Goal: Task Accomplishment & Management: Use online tool/utility

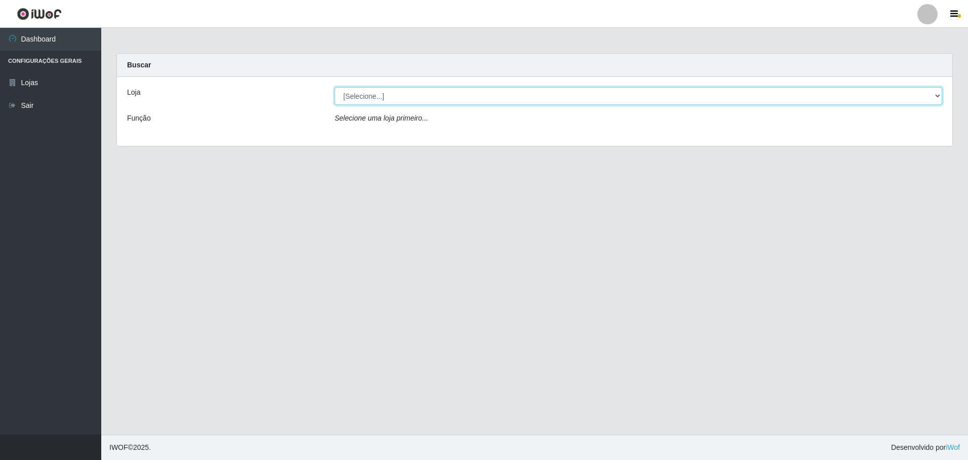
click at [427, 100] on select "[Selecione...] Extrabom - Loja 57 Anchieta" at bounding box center [639, 96] width 608 height 18
select select "470"
click at [335, 87] on select "[Selecione...] Extrabom - Loja 57 Anchieta" at bounding box center [639, 96] width 608 height 18
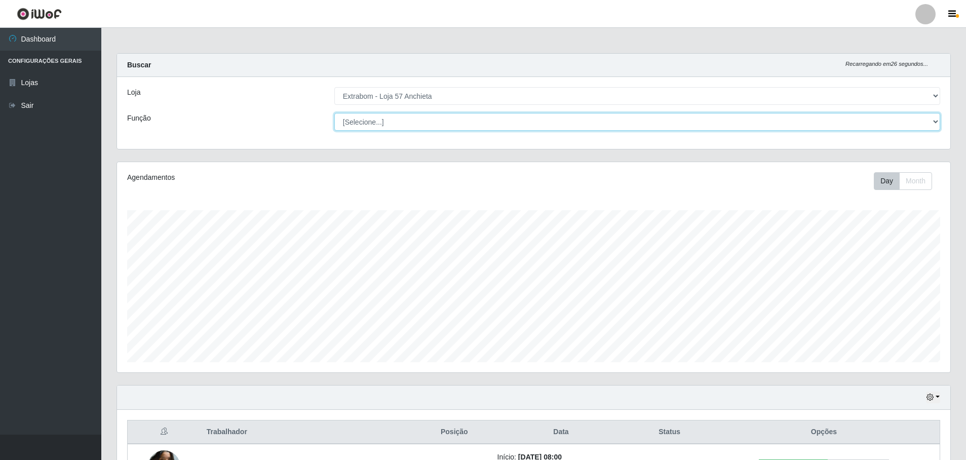
click at [420, 122] on select "[Selecione...] Repositor Repositor + Repositor ++" at bounding box center [637, 122] width 606 height 18
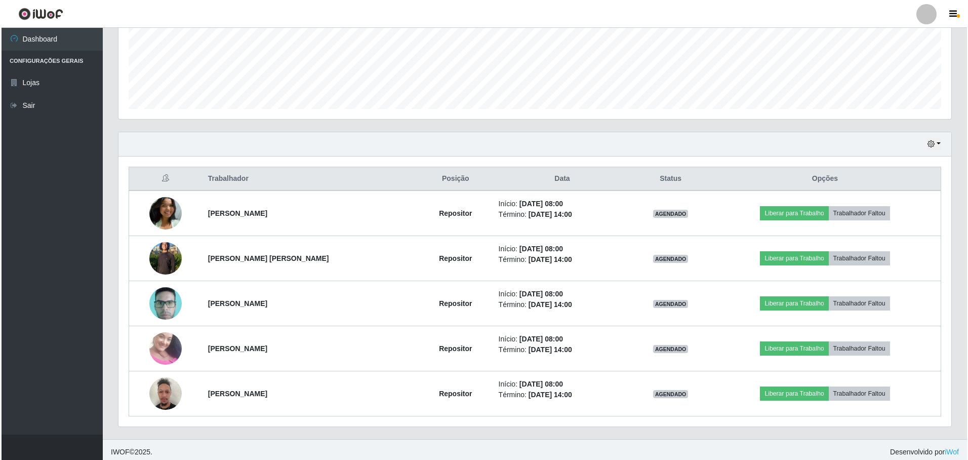
scroll to position [258, 0]
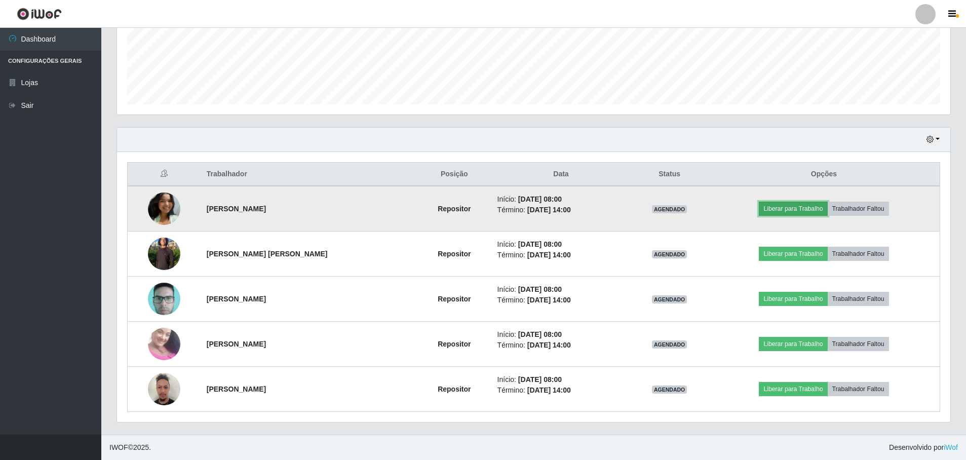
click at [779, 206] on button "Liberar para Trabalho" at bounding box center [793, 209] width 68 height 14
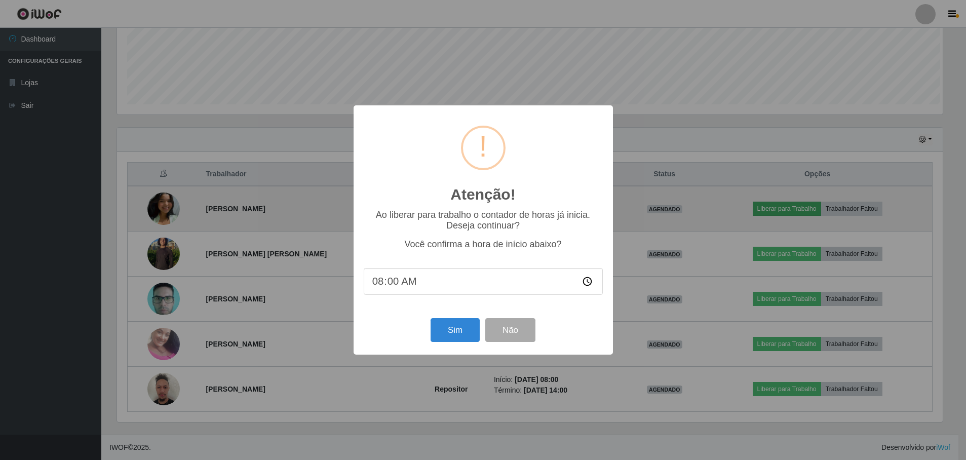
scroll to position [210, 828]
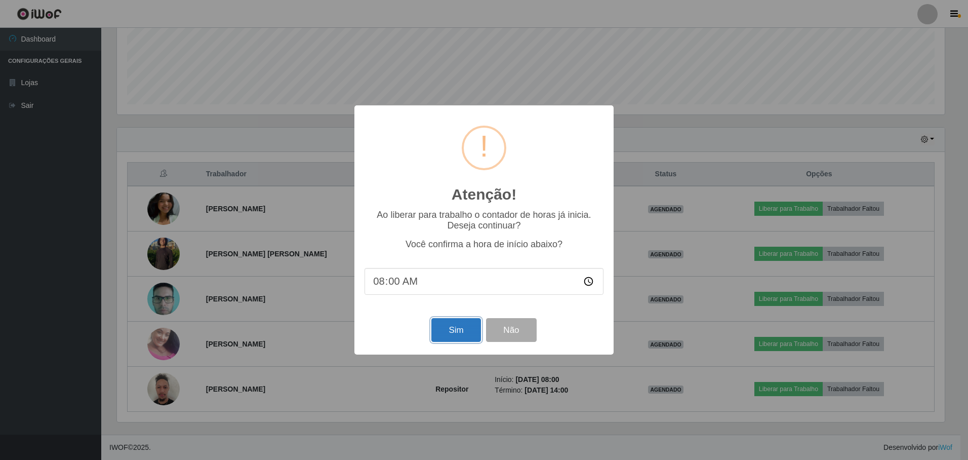
click at [453, 330] on button "Sim" at bounding box center [455, 330] width 49 height 24
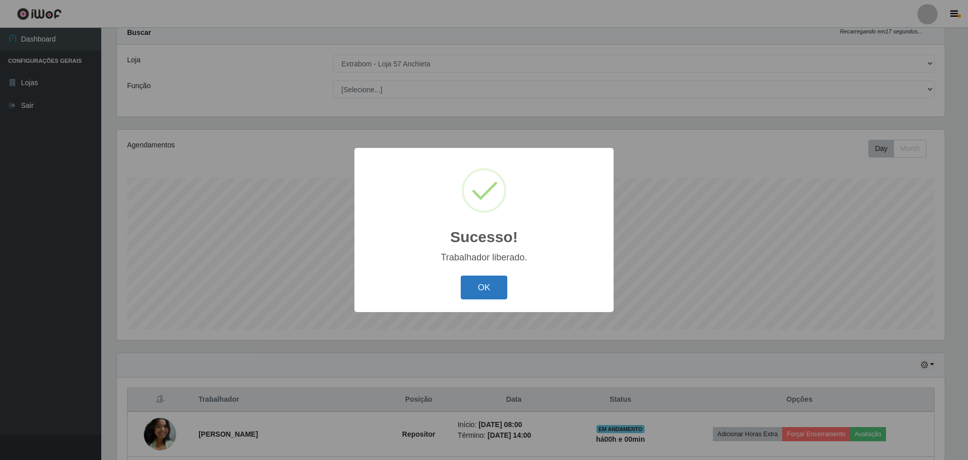
click at [484, 291] on button "OK" at bounding box center [484, 287] width 47 height 24
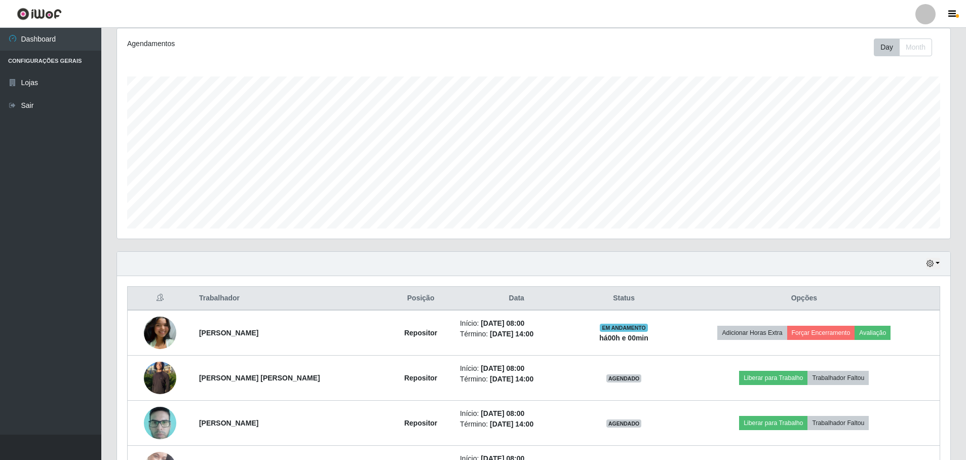
scroll to position [235, 0]
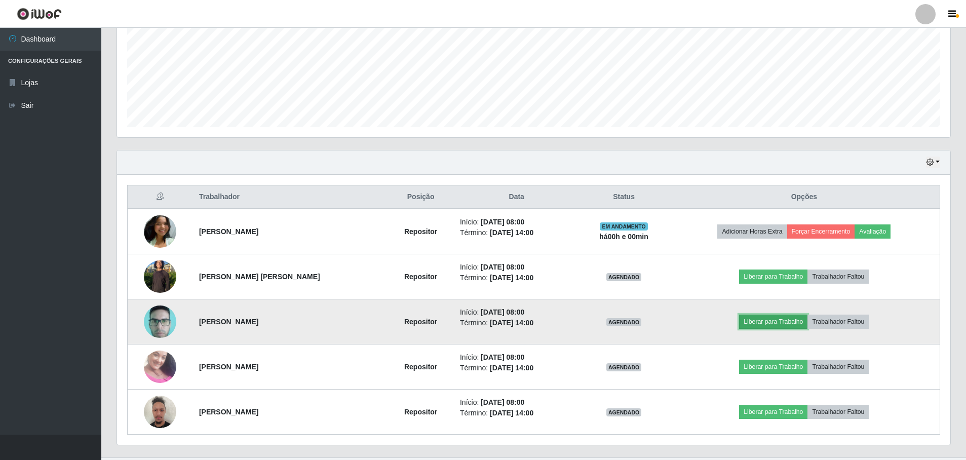
click at [760, 321] on button "Liberar para Trabalho" at bounding box center [773, 321] width 68 height 14
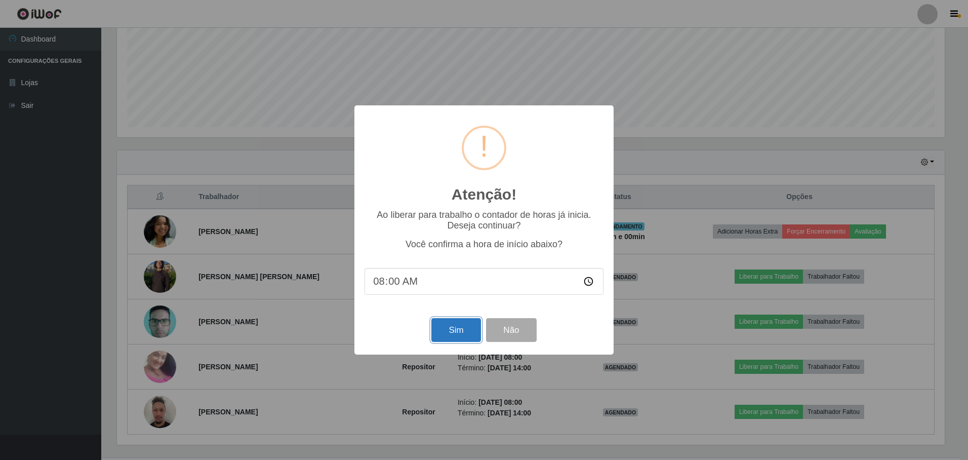
click at [468, 329] on button "Sim" at bounding box center [455, 330] width 49 height 24
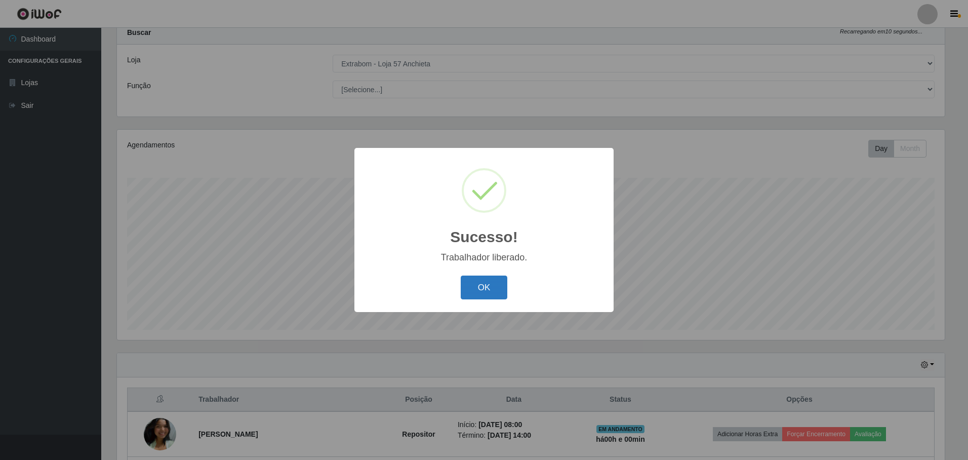
click at [475, 289] on button "OK" at bounding box center [484, 287] width 47 height 24
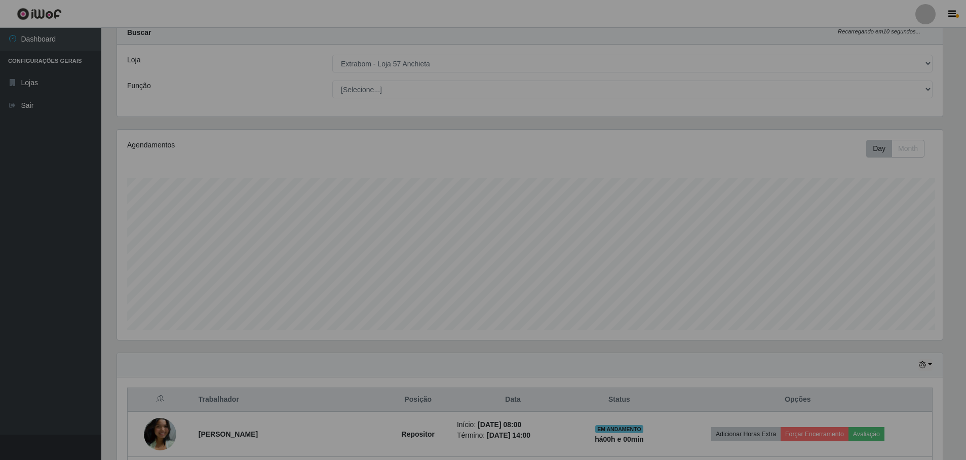
scroll to position [210, 833]
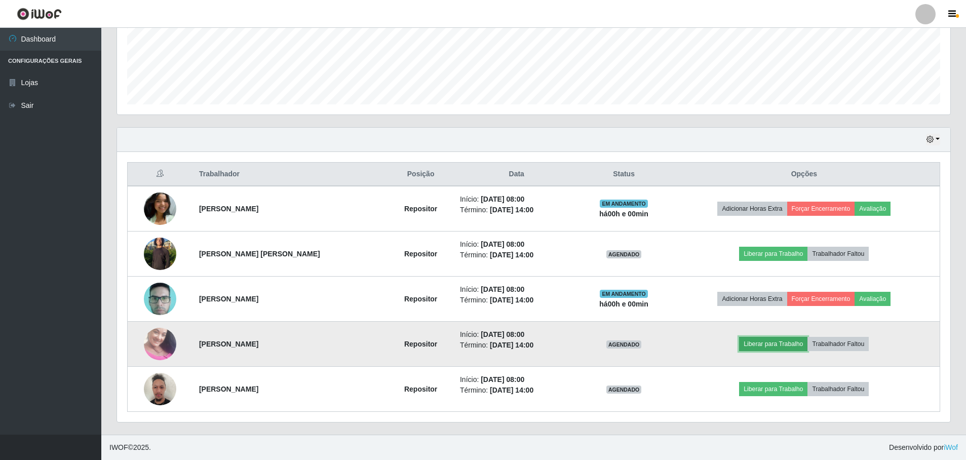
click at [757, 339] on button "Liberar para Trabalho" at bounding box center [773, 344] width 68 height 14
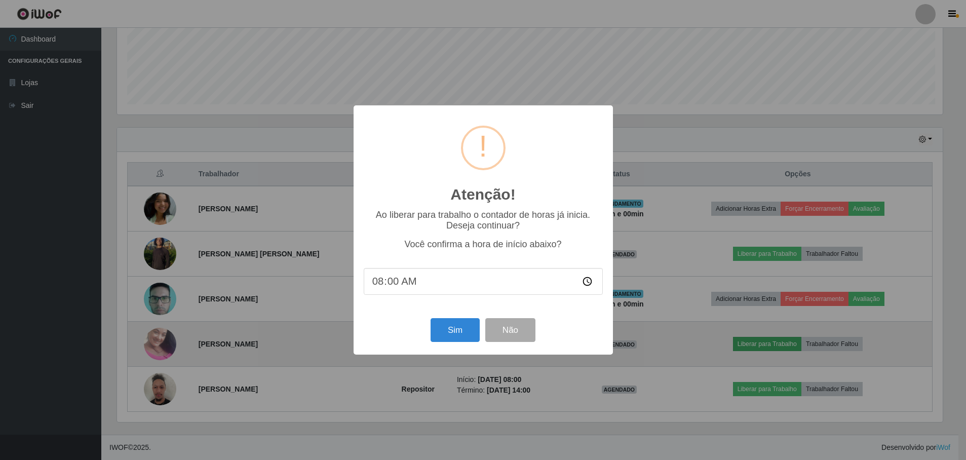
scroll to position [210, 828]
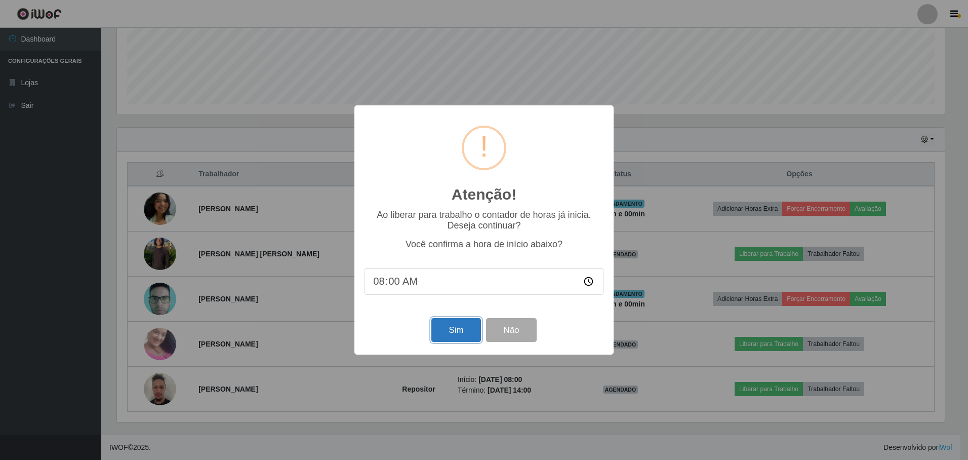
click at [433, 330] on button "Sim" at bounding box center [455, 330] width 49 height 24
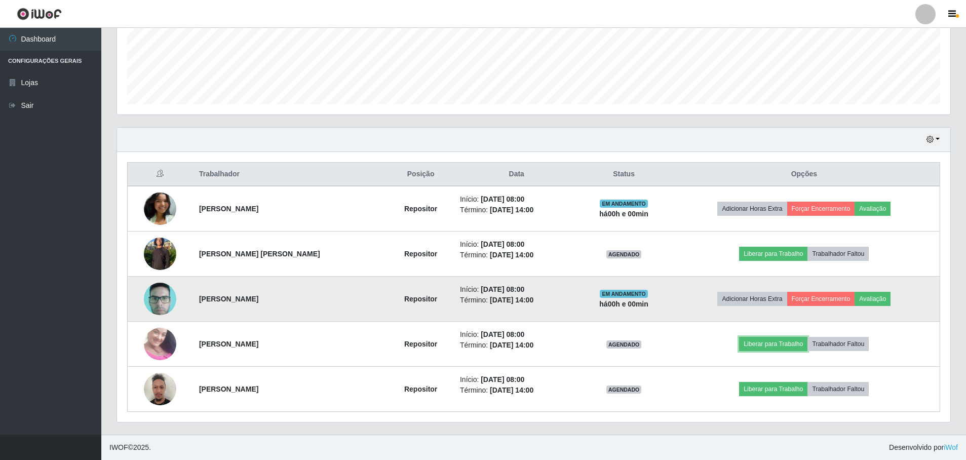
scroll to position [0, 0]
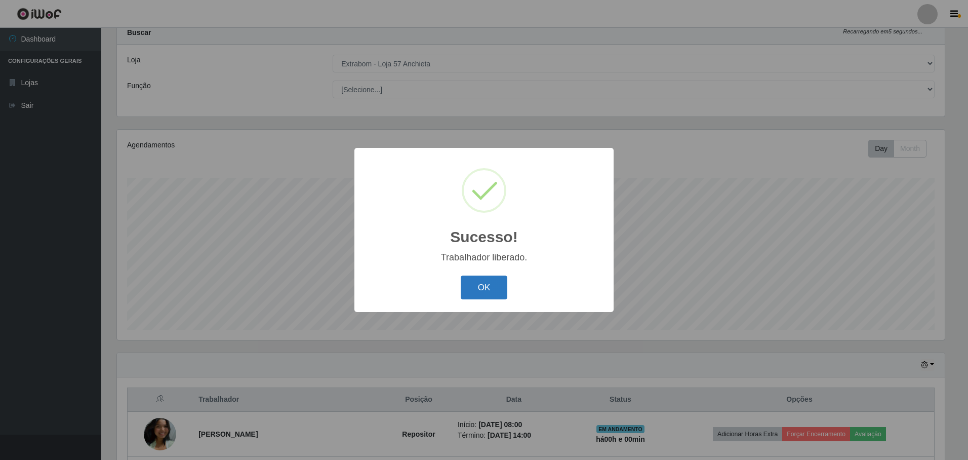
click at [484, 281] on button "OK" at bounding box center [484, 287] width 47 height 24
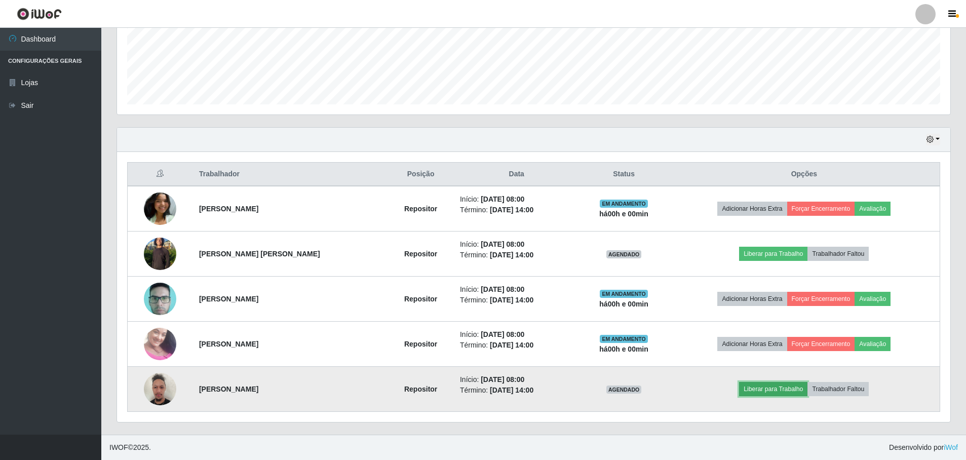
click at [790, 390] on button "Liberar para Trabalho" at bounding box center [773, 389] width 68 height 14
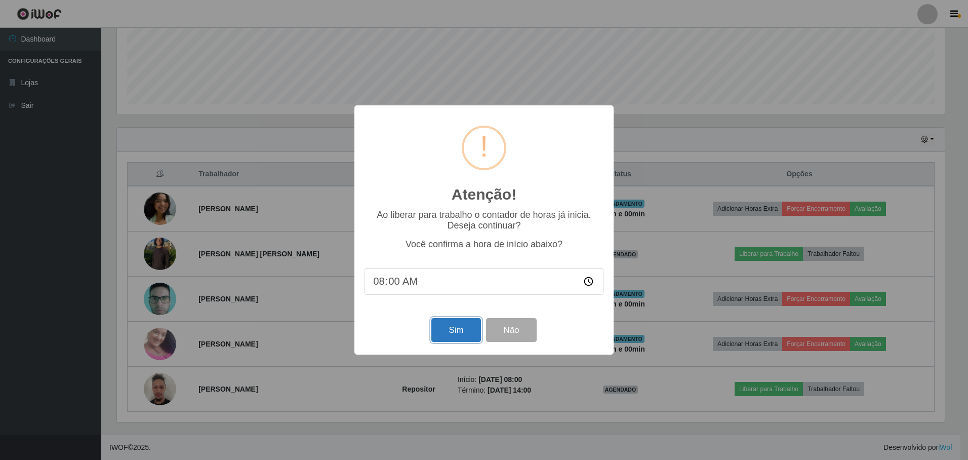
click at [443, 331] on button "Sim" at bounding box center [455, 330] width 49 height 24
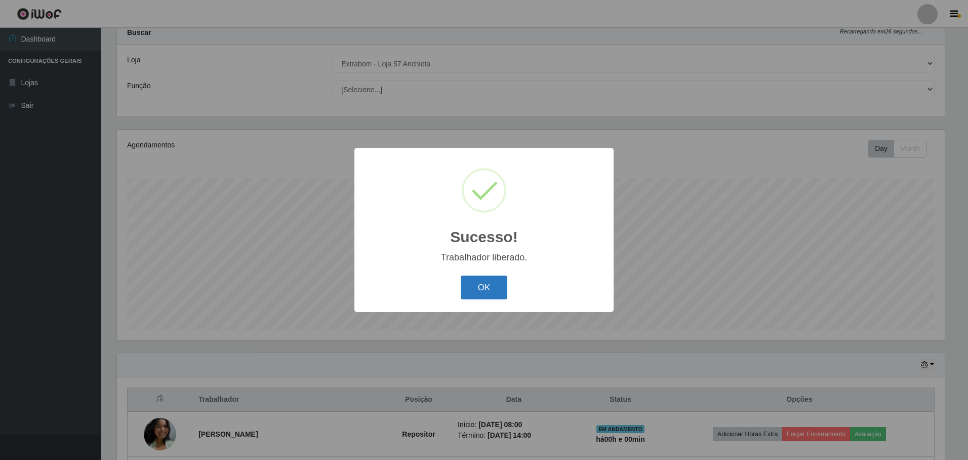
click at [469, 289] on button "OK" at bounding box center [484, 287] width 47 height 24
